Goal: Complete application form: Complete application form

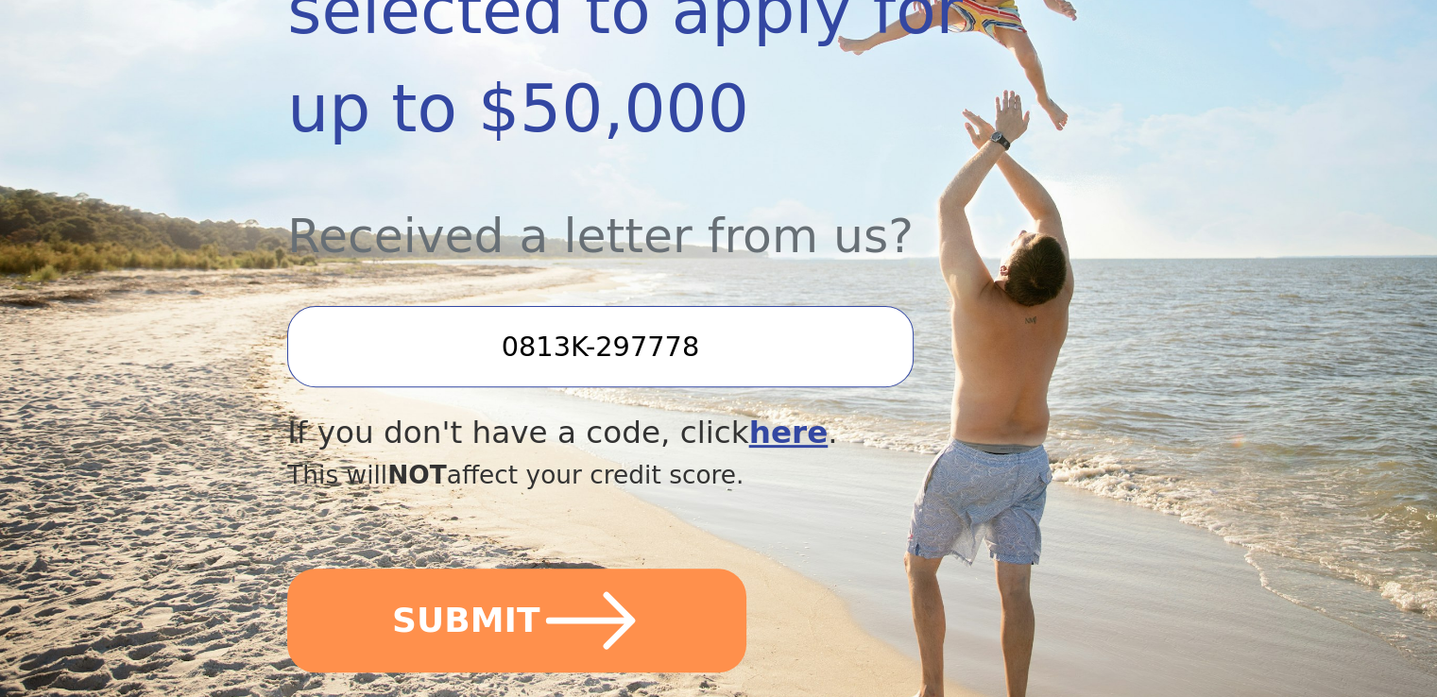
scroll to position [567, 0]
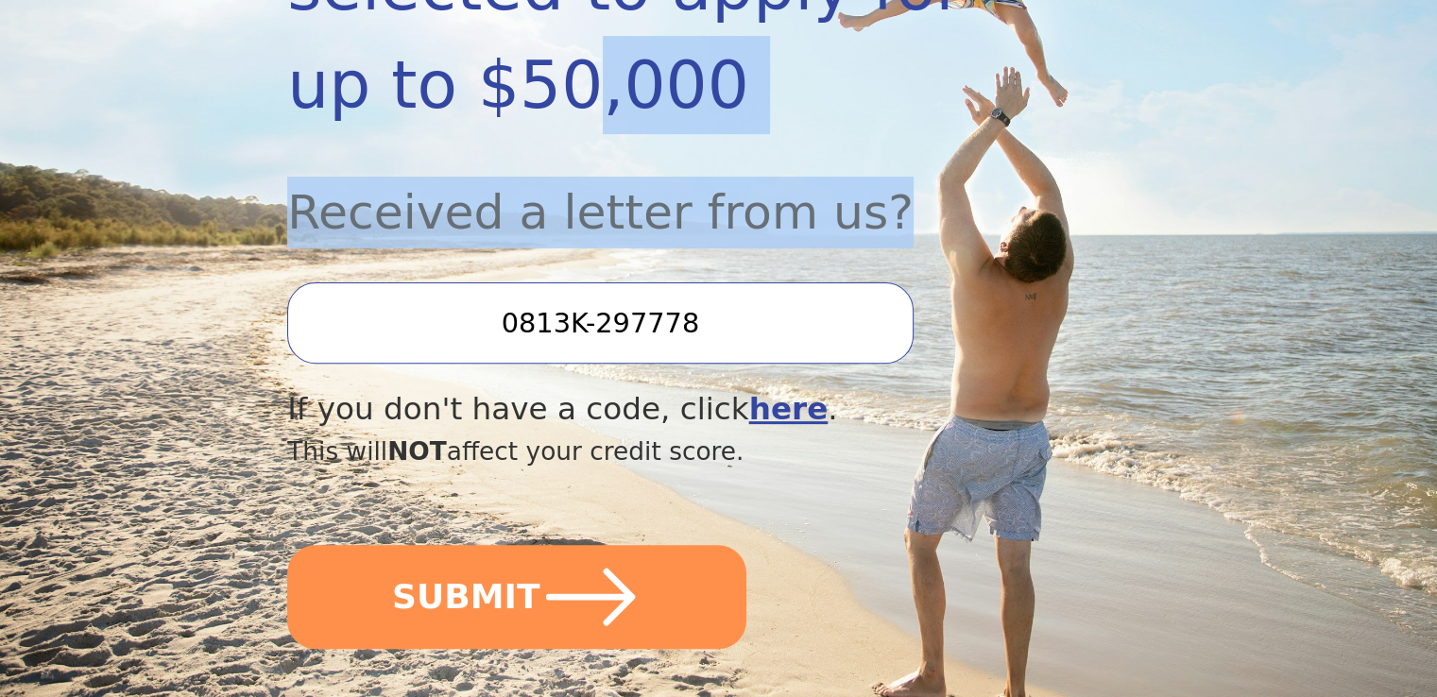
drag, startPoint x: 0, startPoint y: 0, endPoint x: 163, endPoint y: 249, distance: 297.5
click at [163, 249] on section "Dear Valued Customer You’ve been pre-selected to apply for up to $50,000 Receiv…" at bounding box center [718, 188] width 1437 height 1103
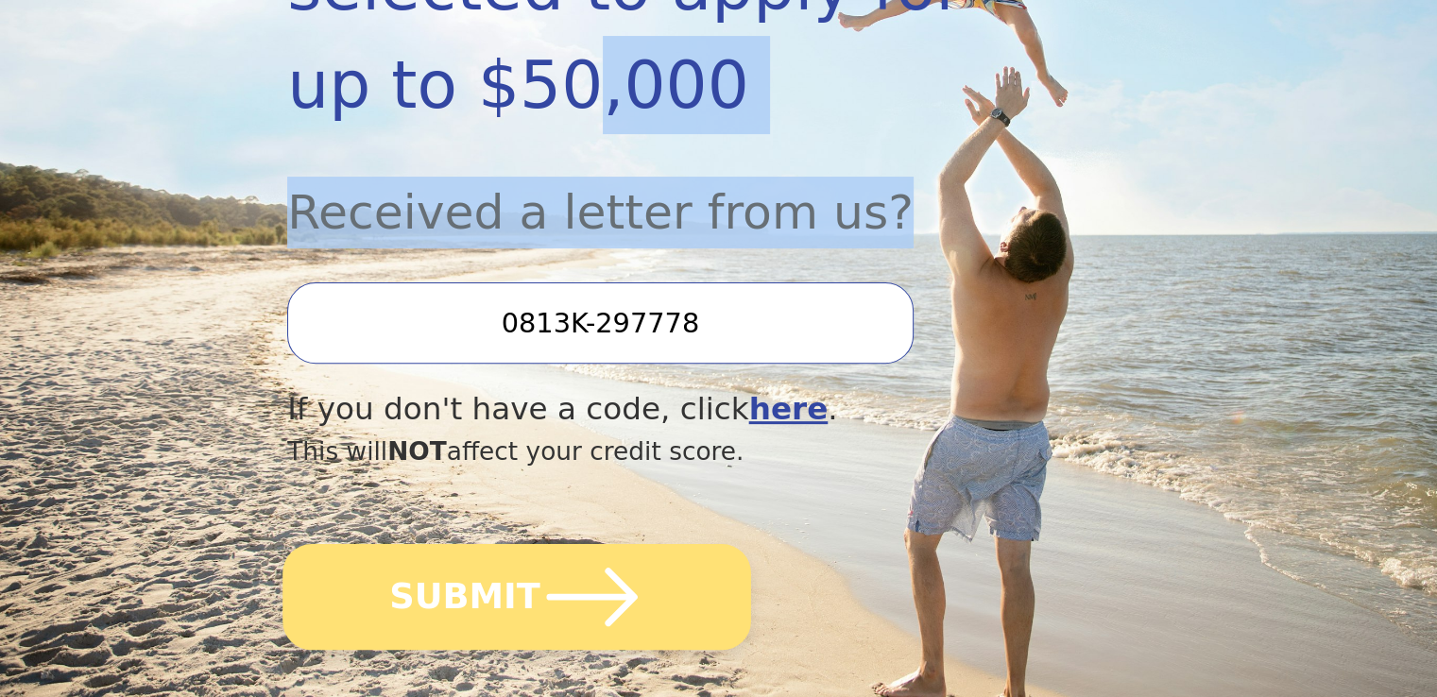
click at [610, 545] on icon "submit" at bounding box center [592, 597] width 104 height 104
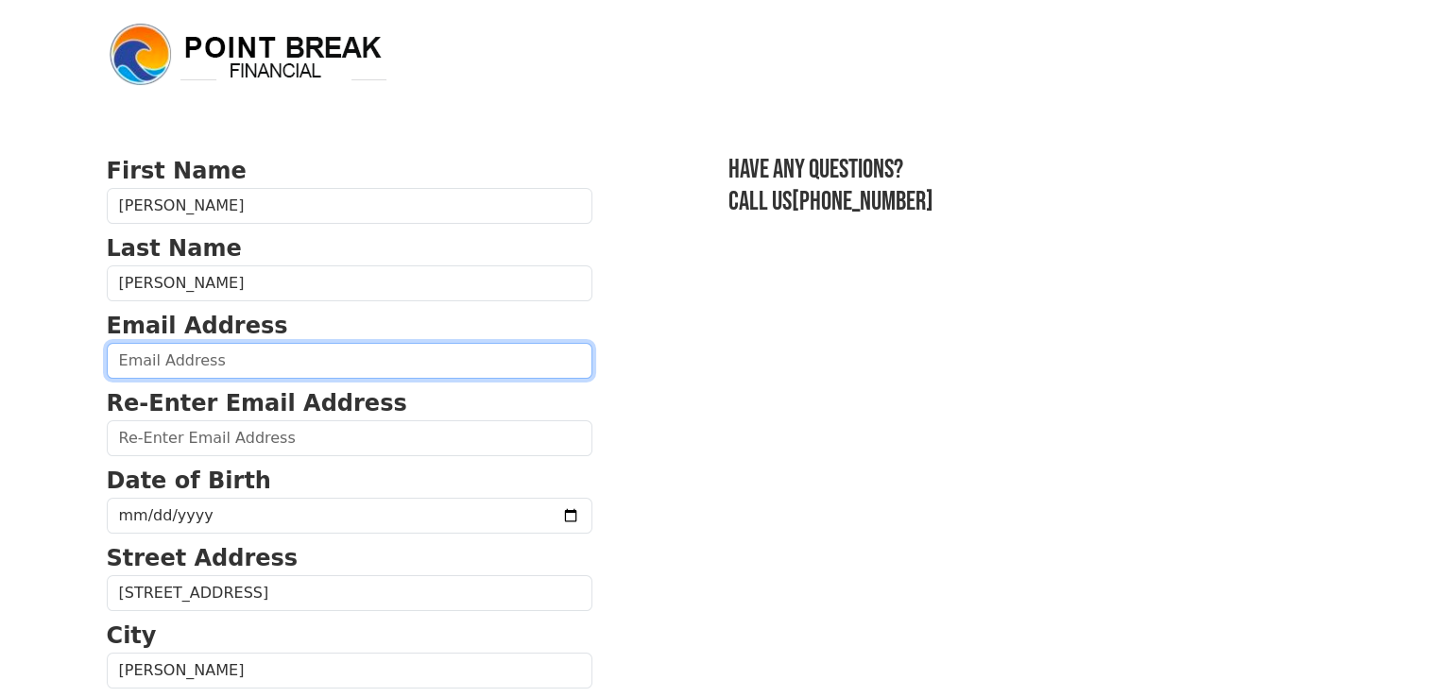
click at [233, 364] on input "email" at bounding box center [350, 361] width 486 height 36
type input "msdeec65@gmail.com"
type input "(803) 372-2301"
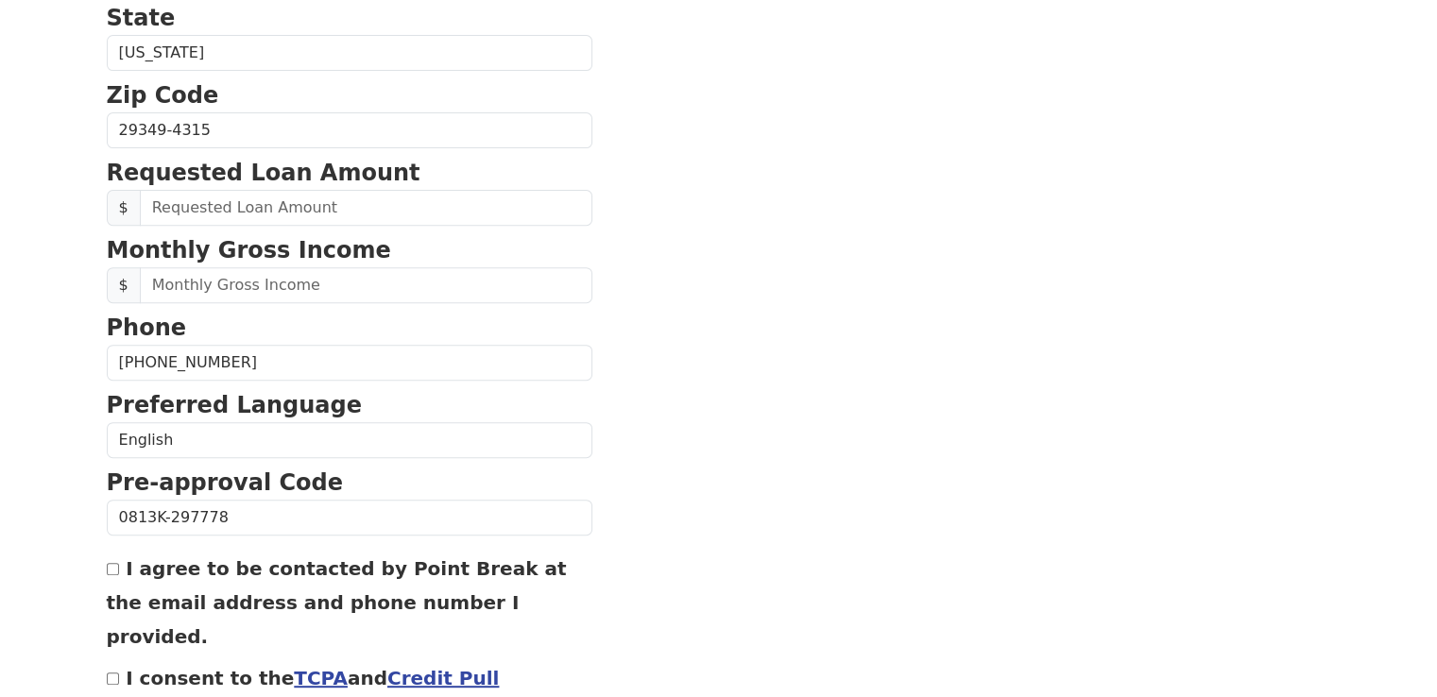
scroll to position [705, 0]
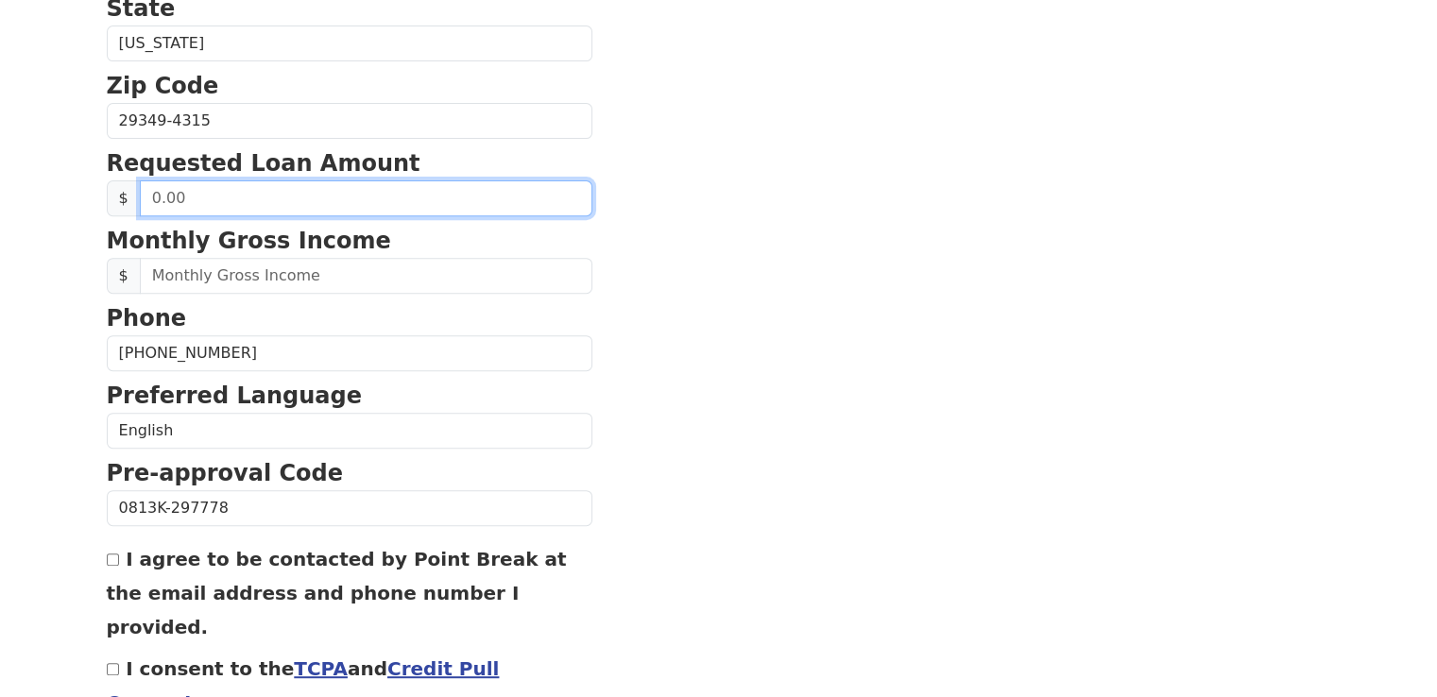
click at [268, 198] on input "text" at bounding box center [366, 198] width 453 height 36
type input "10,000.00"
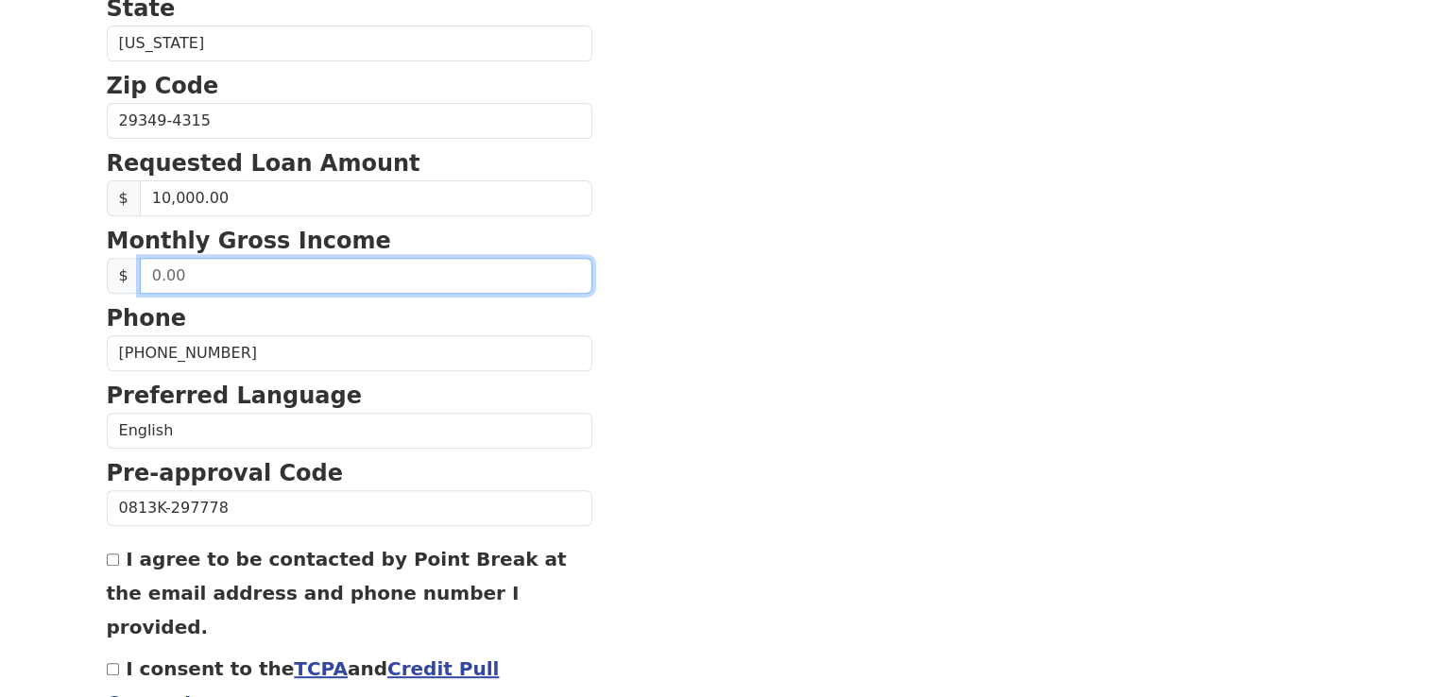
click at [261, 278] on input "text" at bounding box center [366, 276] width 453 height 36
type input "8,125.00"
click at [110, 557] on input "I agree to be contacted by Point Break at the email address and phone number I …" at bounding box center [113, 560] width 12 height 12
checkbox input "true"
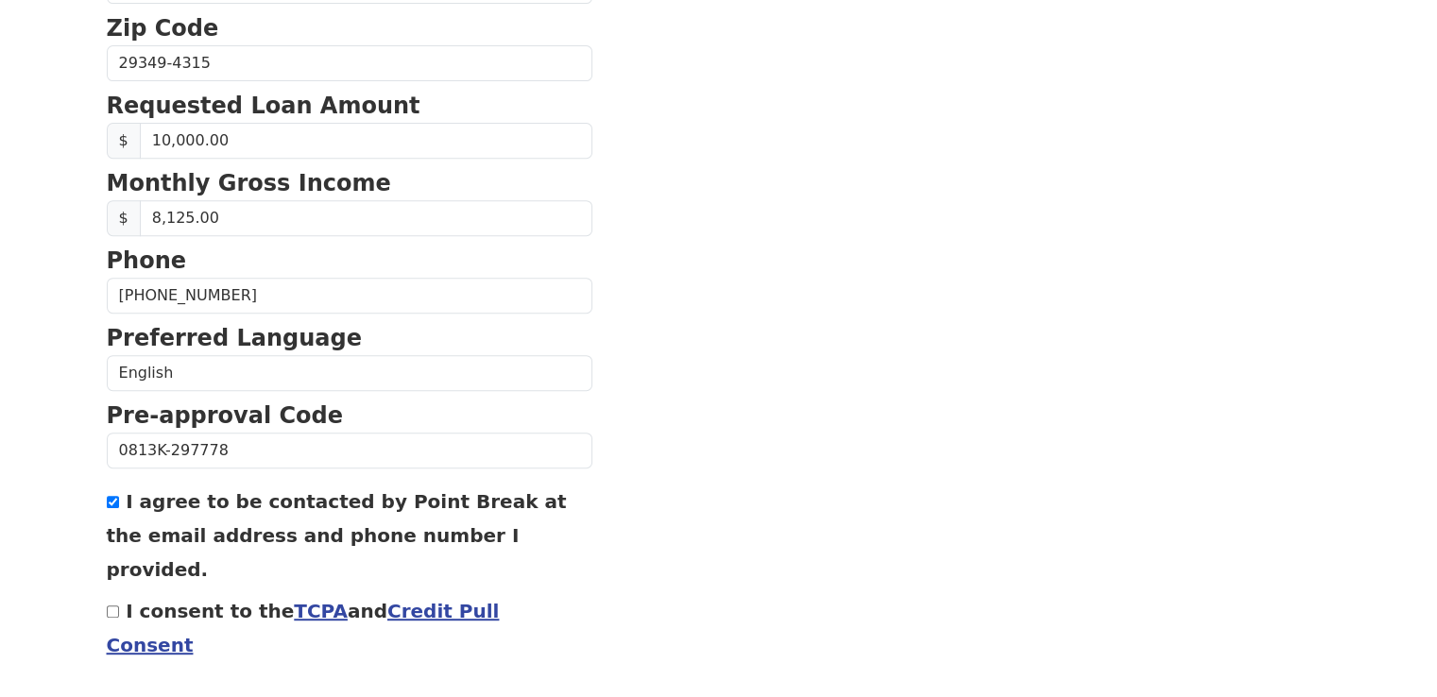
scroll to position [767, 0]
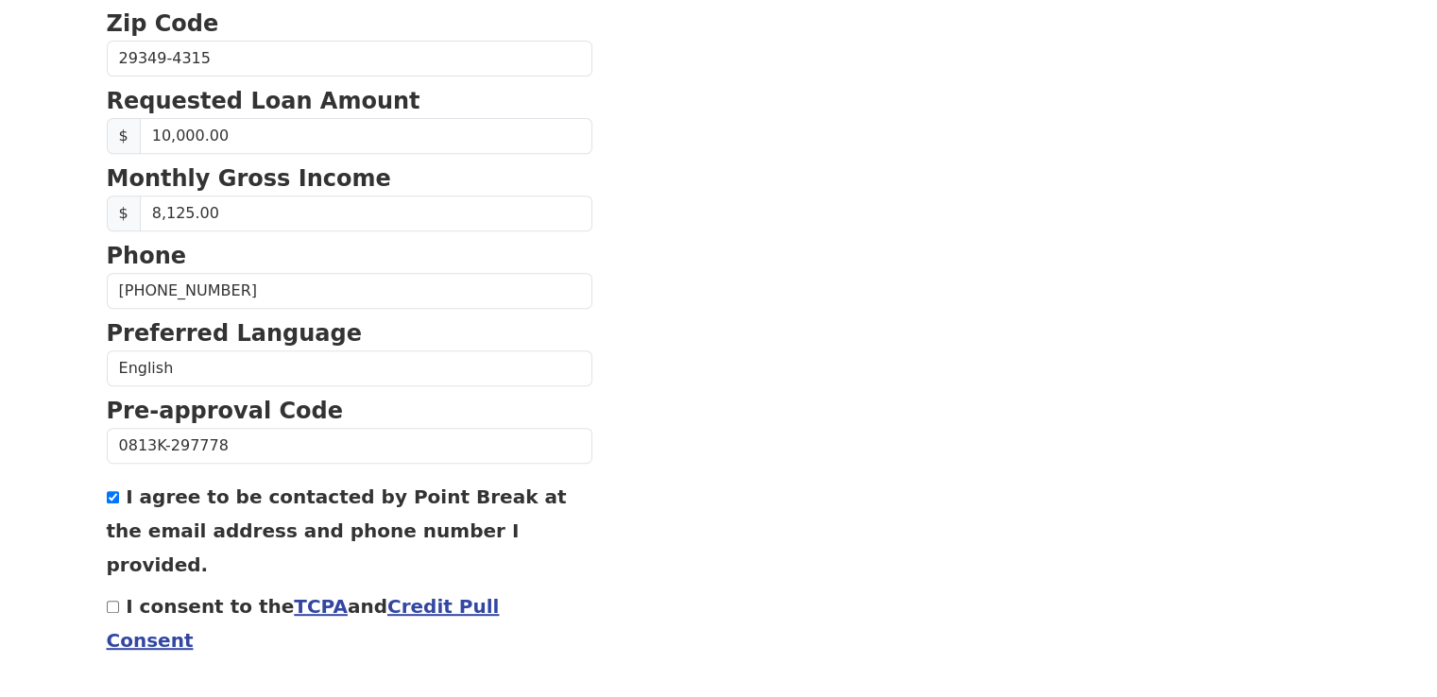
click at [110, 601] on input "I consent to the TCPA and Credit Pull Consent" at bounding box center [113, 607] width 12 height 12
checkbox input "true"
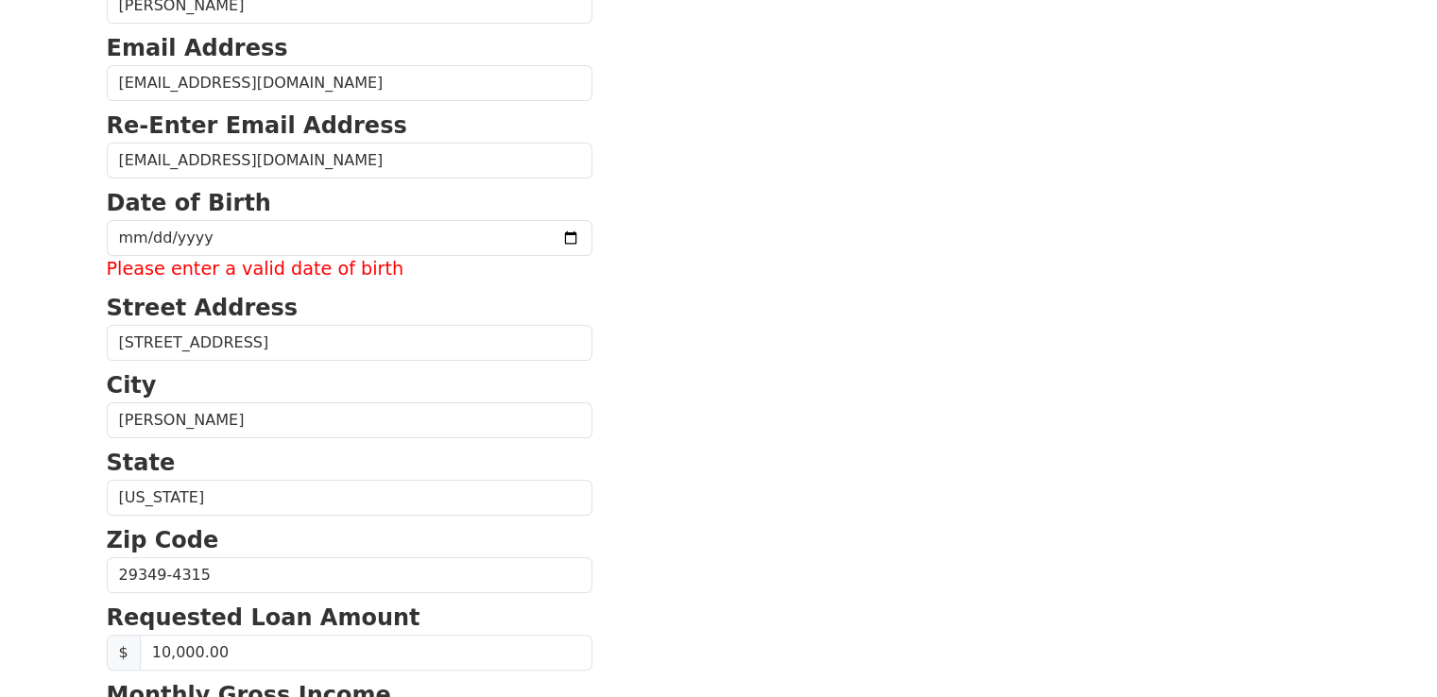
scroll to position [268, 0]
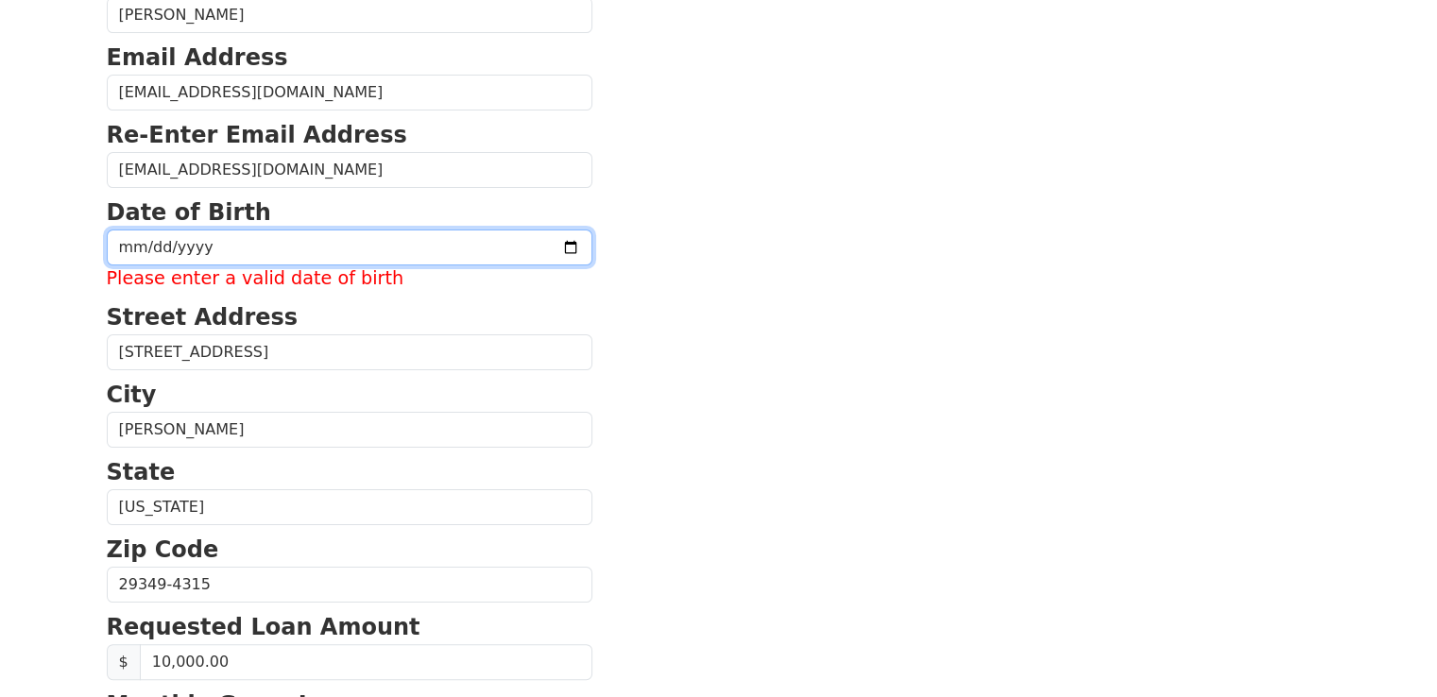
click at [120, 247] on input "date" at bounding box center [350, 248] width 486 height 36
type input "1965-02-23"
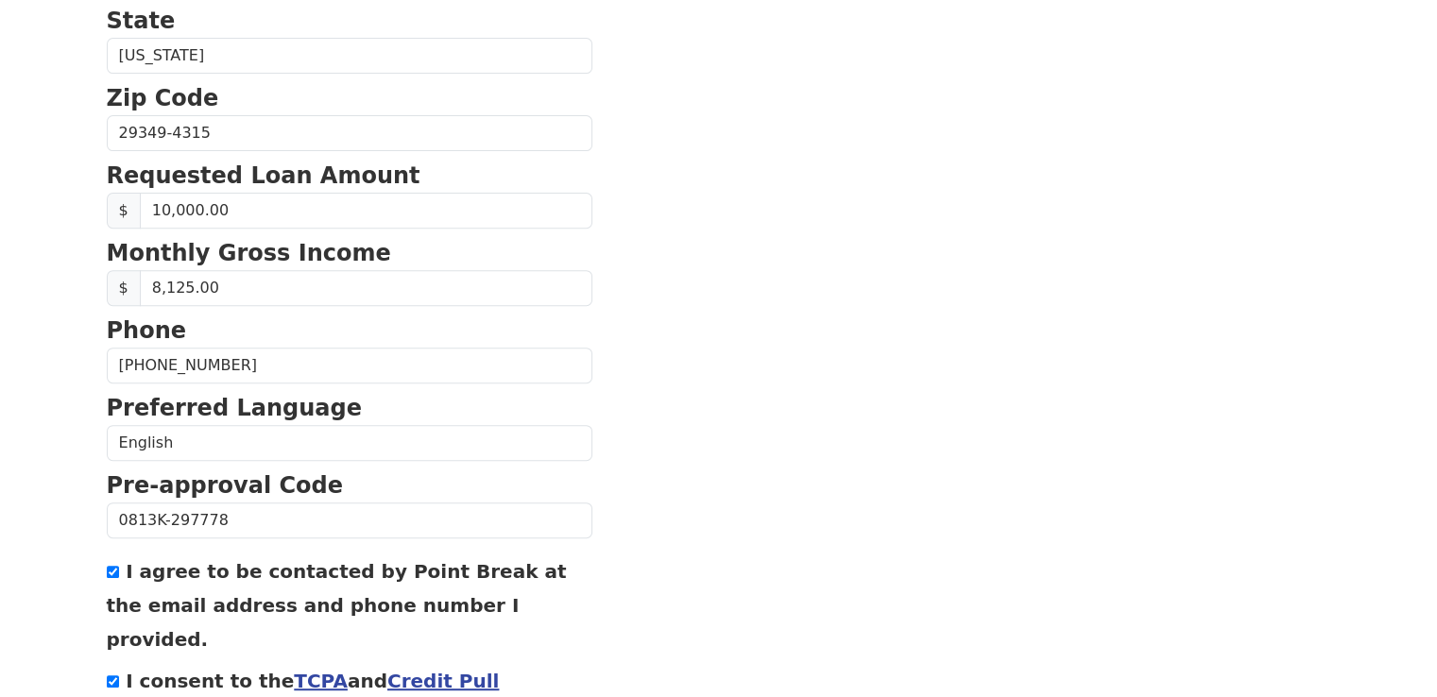
scroll to position [801, 0]
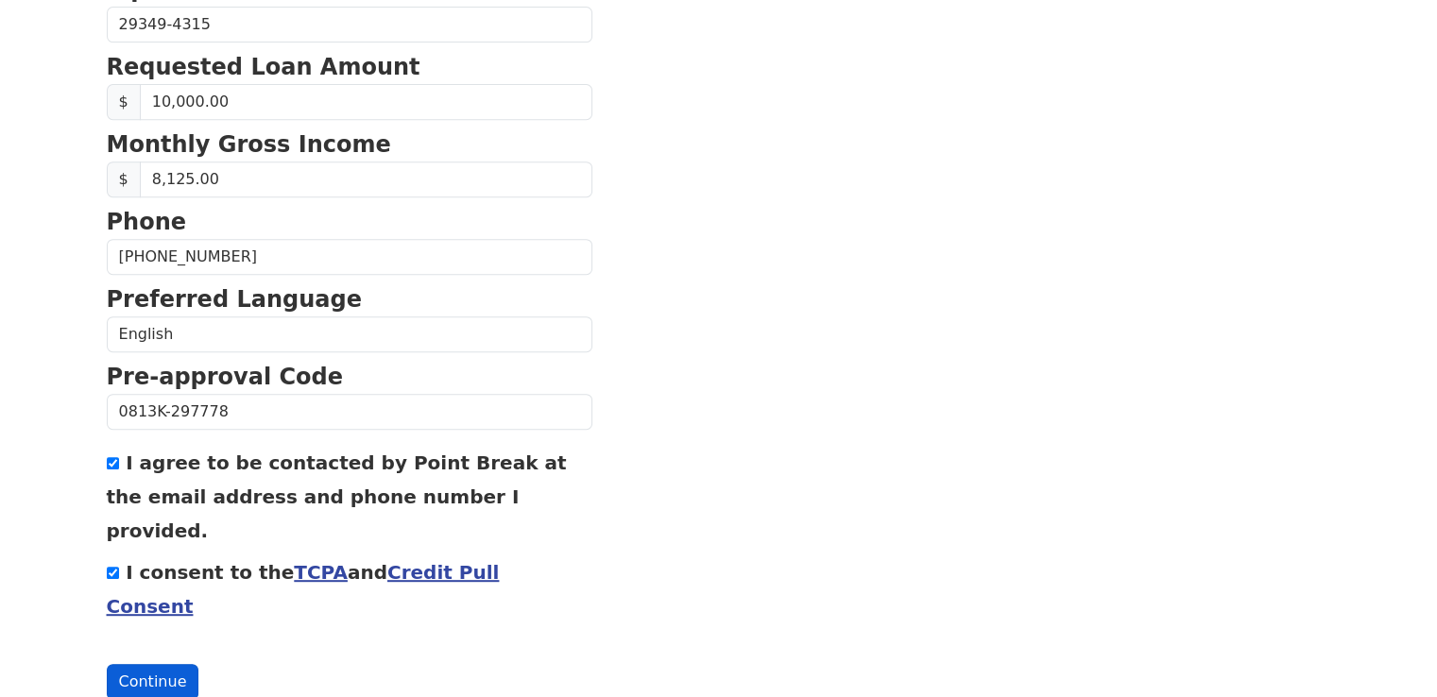
click at [120, 664] on button "Continue" at bounding box center [153, 682] width 93 height 36
